Goal: Register for event/course

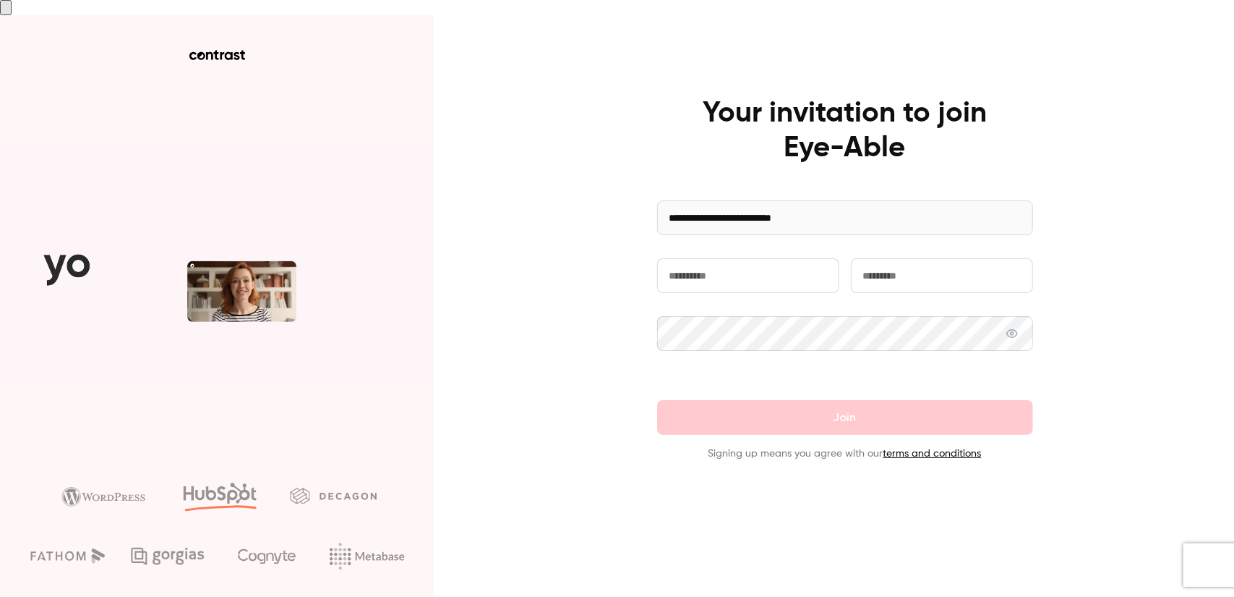
click at [738, 267] on input "text" at bounding box center [748, 275] width 182 height 35
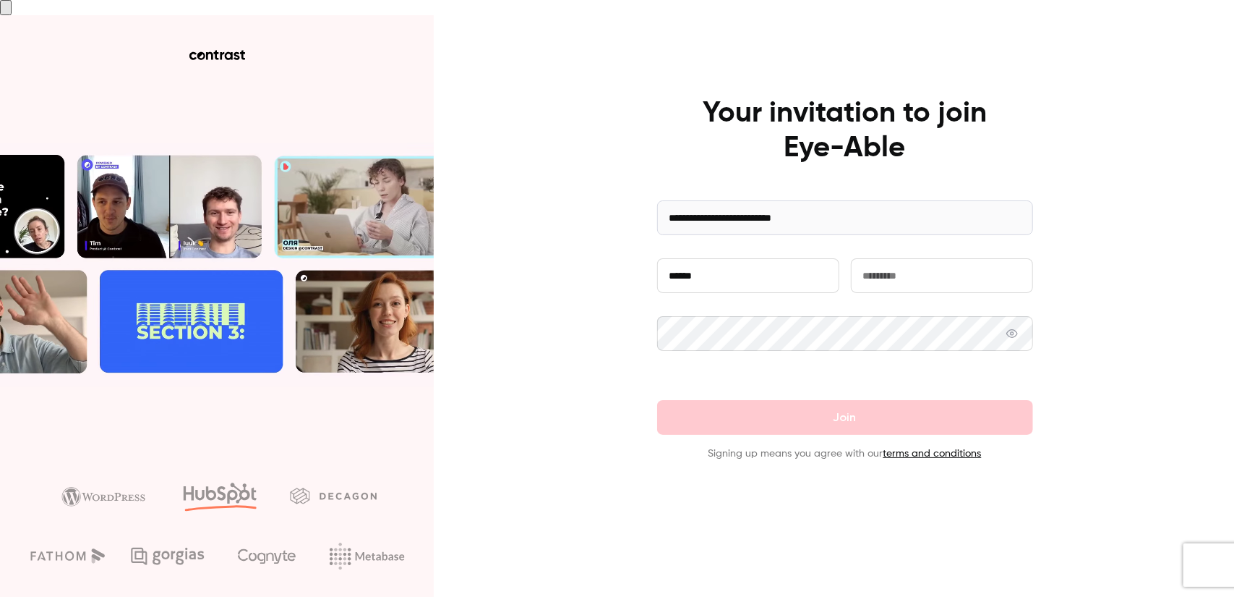
type input "******"
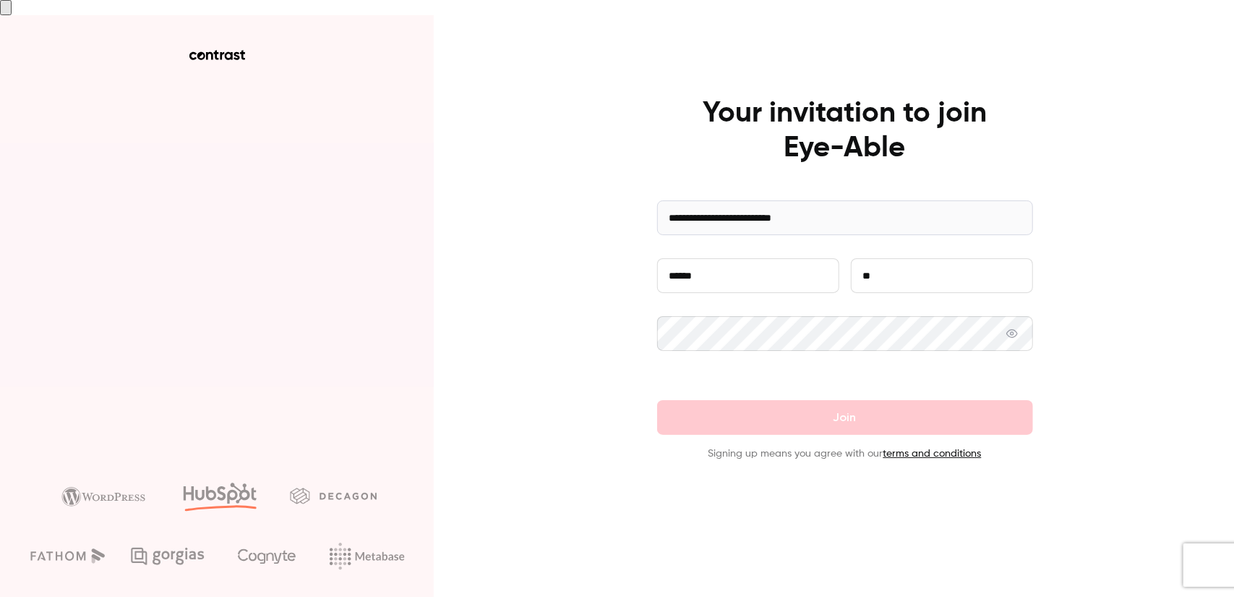
type input "*"
type input "********"
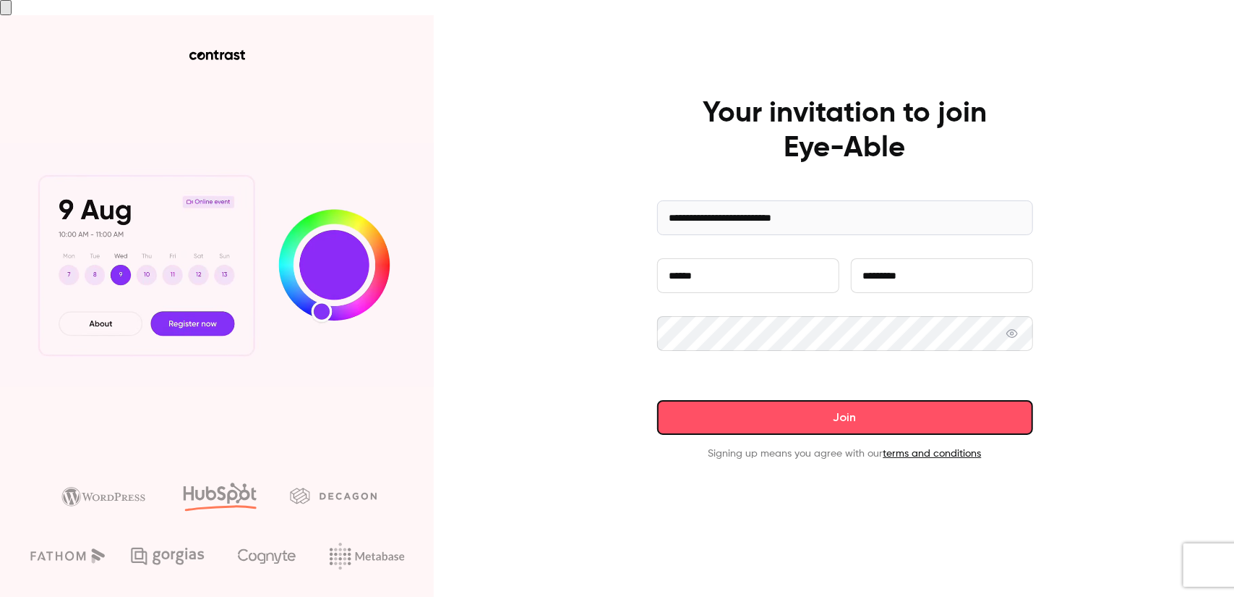
click at [866, 400] on button "Join" at bounding box center [845, 417] width 376 height 35
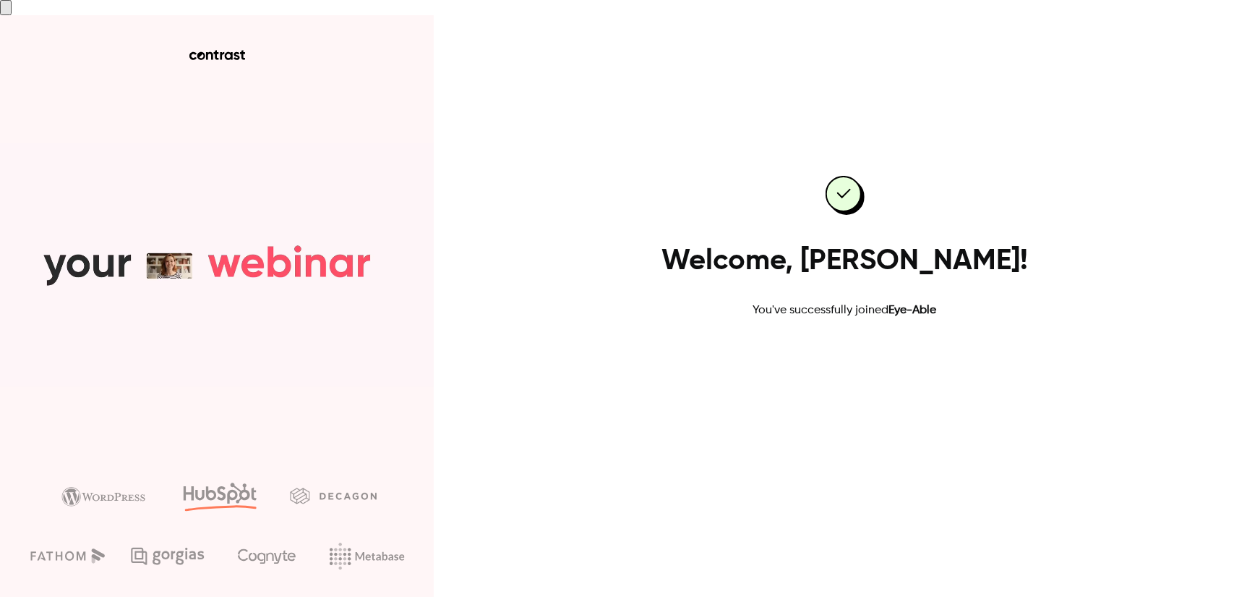
click at [847, 363] on link "Go to dashboard" at bounding box center [845, 365] width 123 height 35
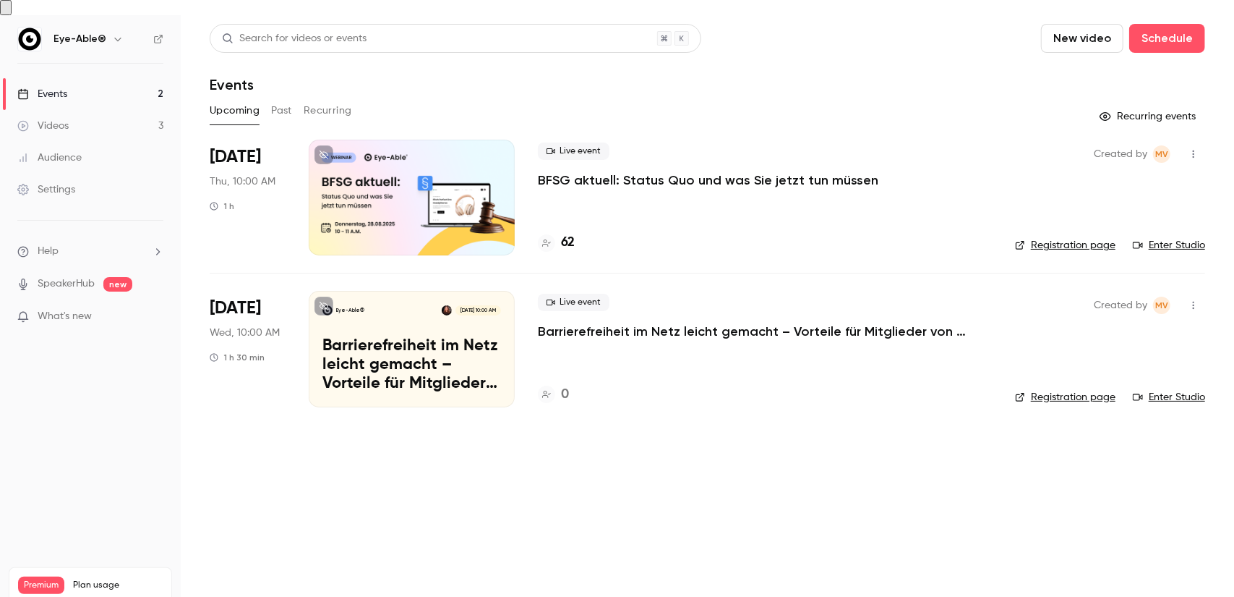
click at [567, 323] on p "Barrierefreiheit im Netz leicht gemacht – Vorteile für Mitglieder von Stifter-h…" at bounding box center [755, 331] width 434 height 17
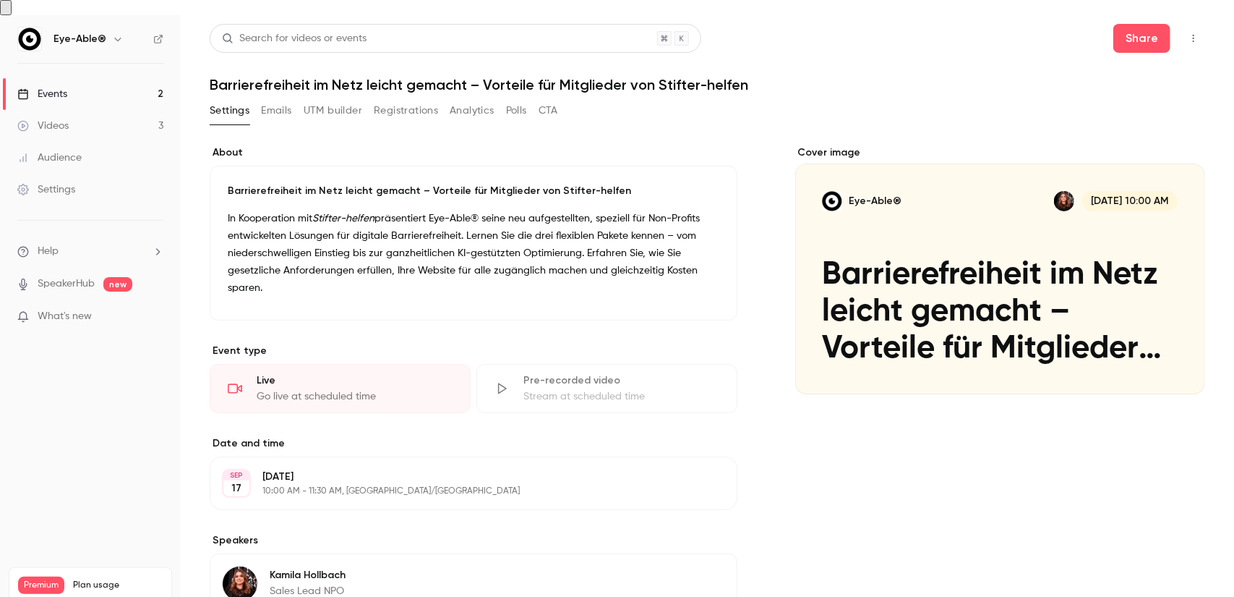
click at [281, 99] on button "Emails" at bounding box center [276, 110] width 30 height 23
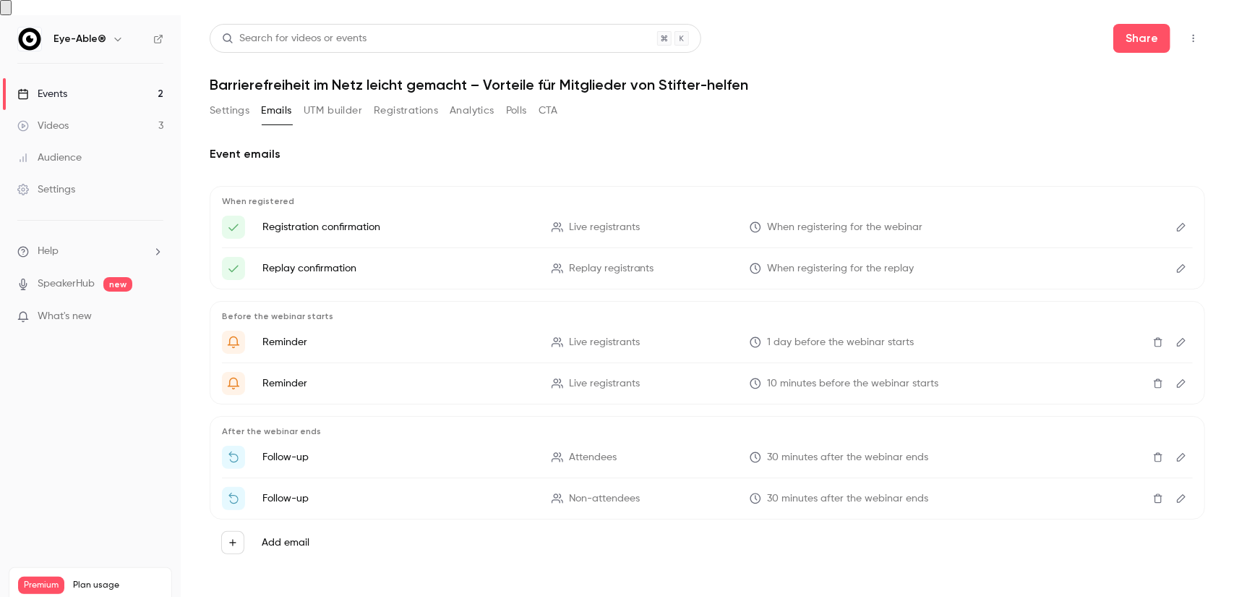
click at [247, 99] on button "Settings" at bounding box center [230, 110] width 40 height 23
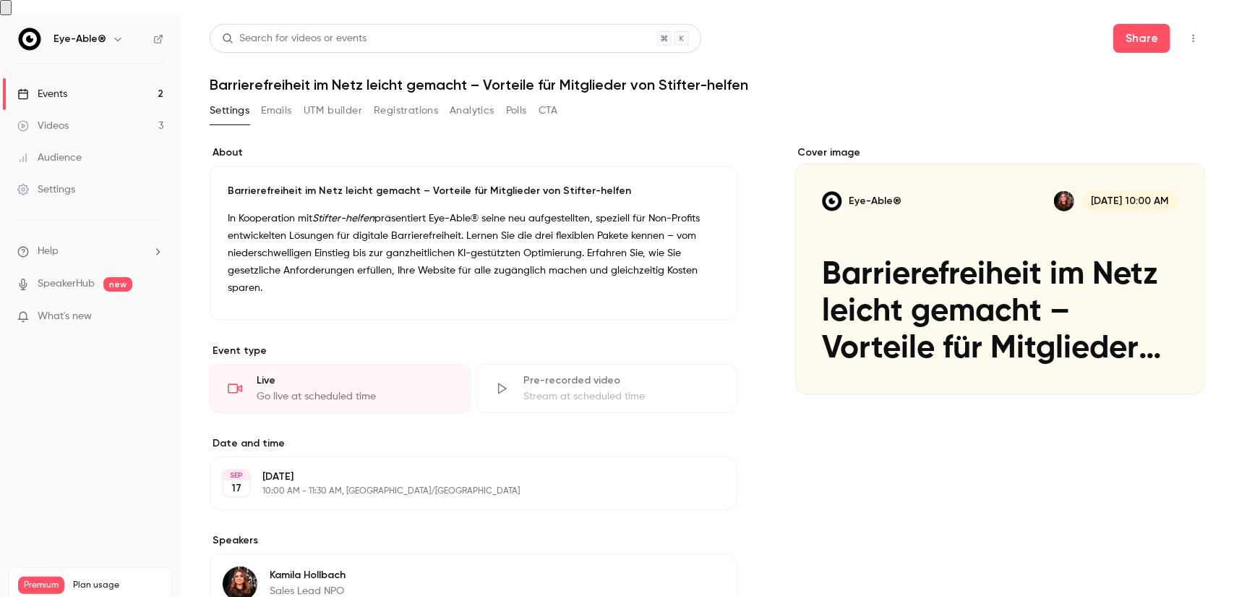
click at [112, 33] on icon "button" at bounding box center [118, 39] width 12 height 12
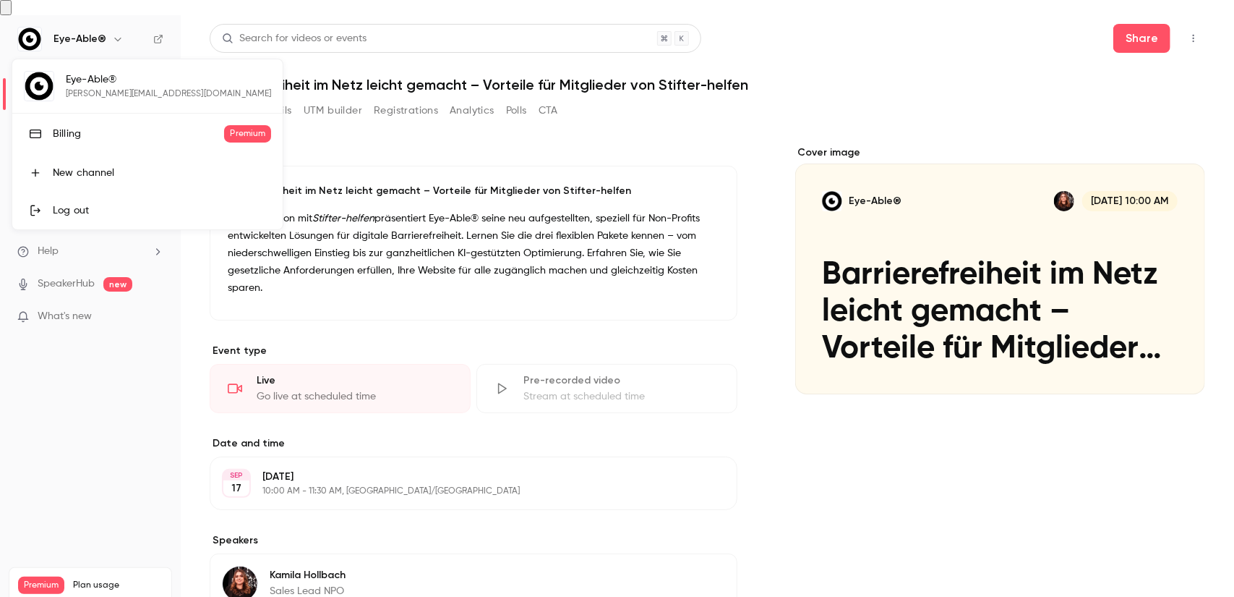
click at [110, 25] on div at bounding box center [617, 298] width 1234 height 597
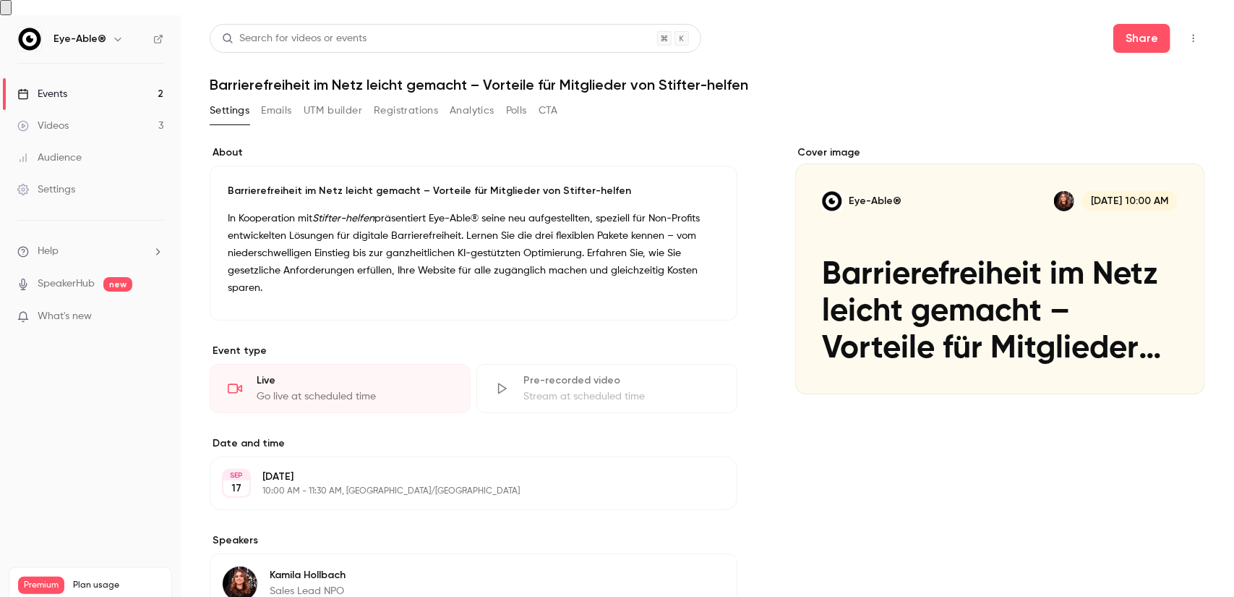
click at [74, 409] on nav "Eye-Able® Events 2 Videos 3 Audience Settings Help SpeakerHub new What's new Pr…" at bounding box center [90, 313] width 181 height 597
